Goal: Task Accomplishment & Management: Use online tool/utility

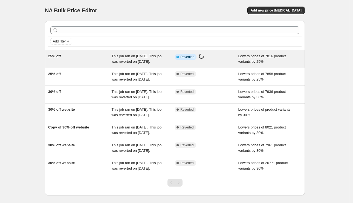
click at [138, 57] on span "This job ran on [DATE]. This job was reverted on [DATE]." at bounding box center [137, 59] width 50 height 10
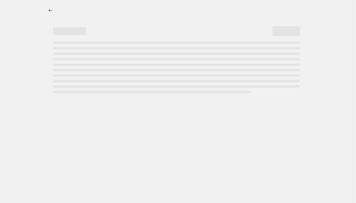
select select "percentage"
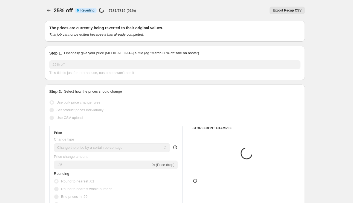
select select "collection"
